Goal: Register for event/course

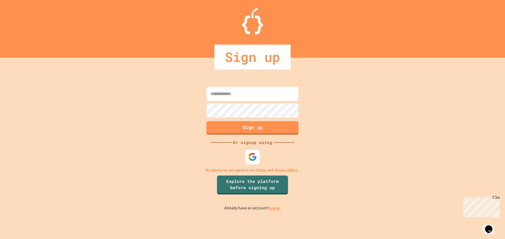
click at [253, 162] on div at bounding box center [252, 157] width 14 height 14
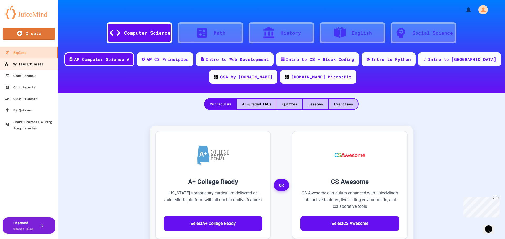
click at [42, 64] on div "My Teams/Classes" at bounding box center [23, 64] width 39 height 7
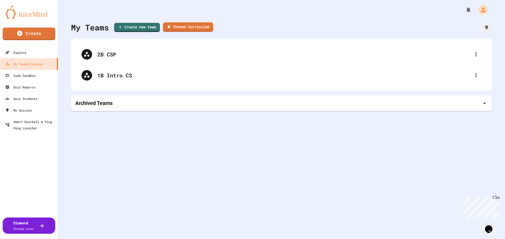
click at [198, 26] on link "Choose Curriculum" at bounding box center [188, 26] width 50 height 9
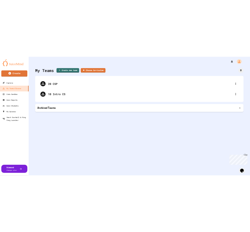
scroll to position [132, 0]
